Goal: Transaction & Acquisition: Purchase product/service

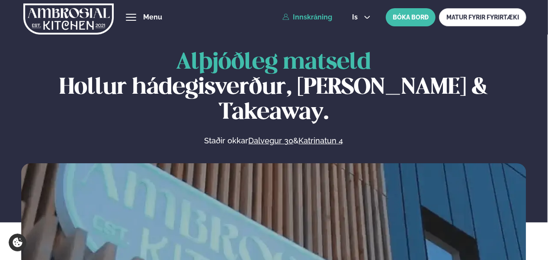
click at [307, 19] on link "Innskráning" at bounding box center [307, 17] width 50 height 8
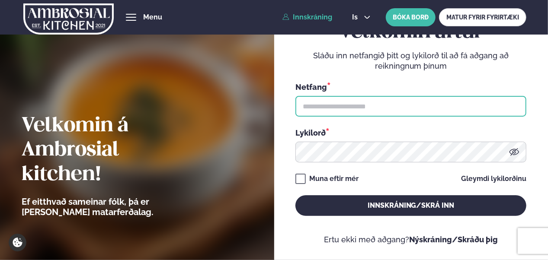
click at [316, 100] on input "text" at bounding box center [410, 106] width 231 height 21
type input "**********"
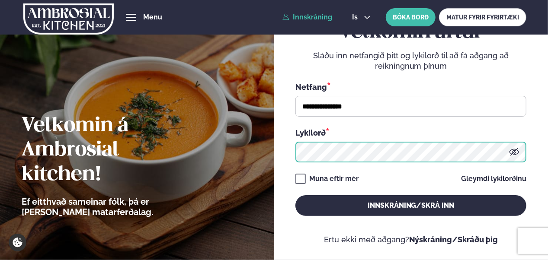
click at [295, 195] on button "Innskráning/Skrá inn" at bounding box center [410, 205] width 231 height 21
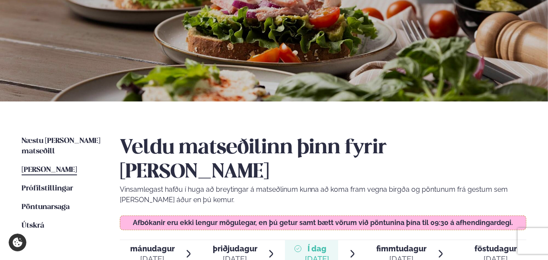
scroll to position [89, 0]
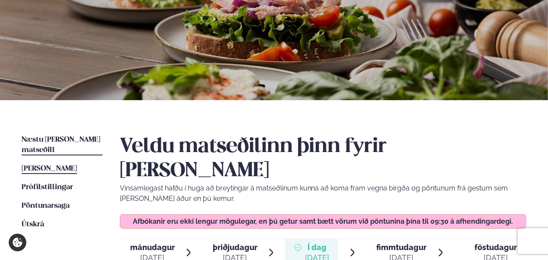
click at [78, 142] on span "Næstu [PERSON_NAME] matseðill" at bounding box center [61, 145] width 79 height 18
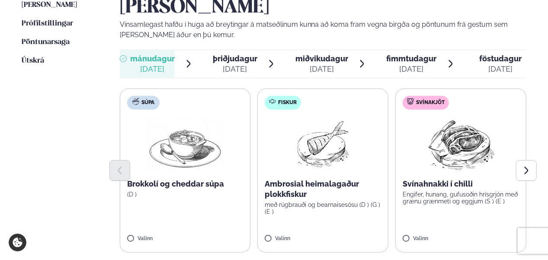
scroll to position [259, 0]
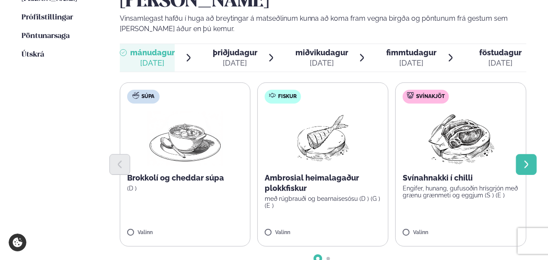
click at [526, 160] on icon "Next slide" at bounding box center [526, 165] width 10 height 10
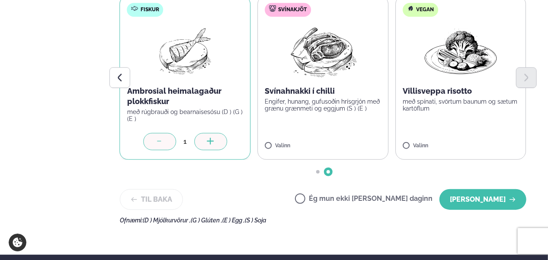
scroll to position [345, 0]
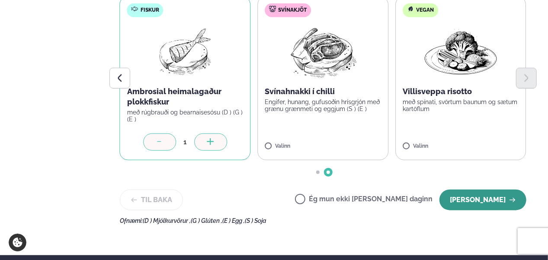
click at [475, 190] on button "[PERSON_NAME]" at bounding box center [482, 200] width 87 height 21
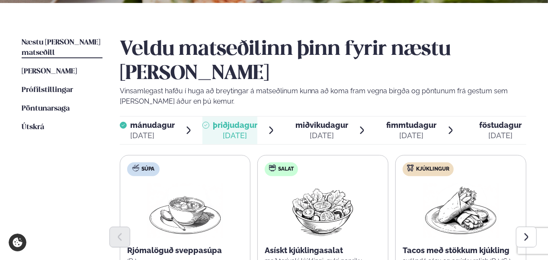
scroll to position [183, 0]
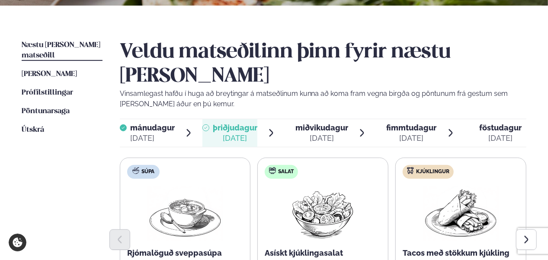
click at [311, 133] on div "[DATE]" at bounding box center [321, 138] width 53 height 10
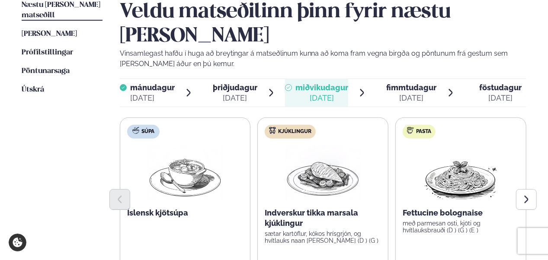
scroll to position [225, 0]
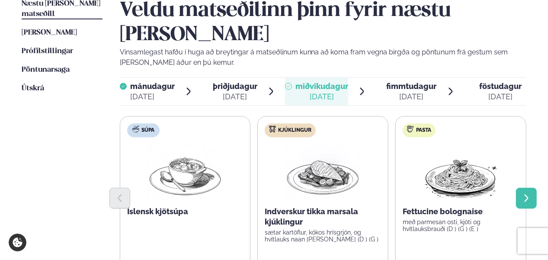
click at [527, 194] on icon "Next slide" at bounding box center [526, 199] width 10 height 10
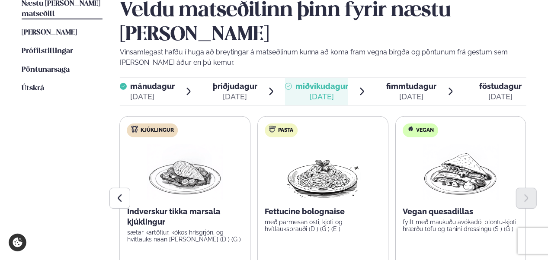
scroll to position [288, 0]
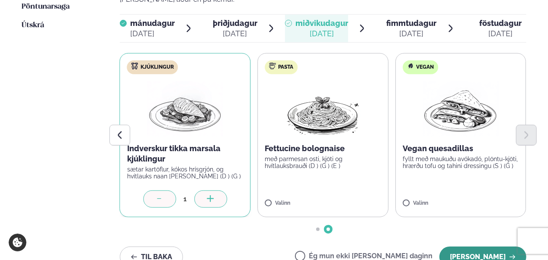
click at [489, 247] on button "[PERSON_NAME]" at bounding box center [482, 257] width 87 height 21
